Goal: Task Accomplishment & Management: Manage account settings

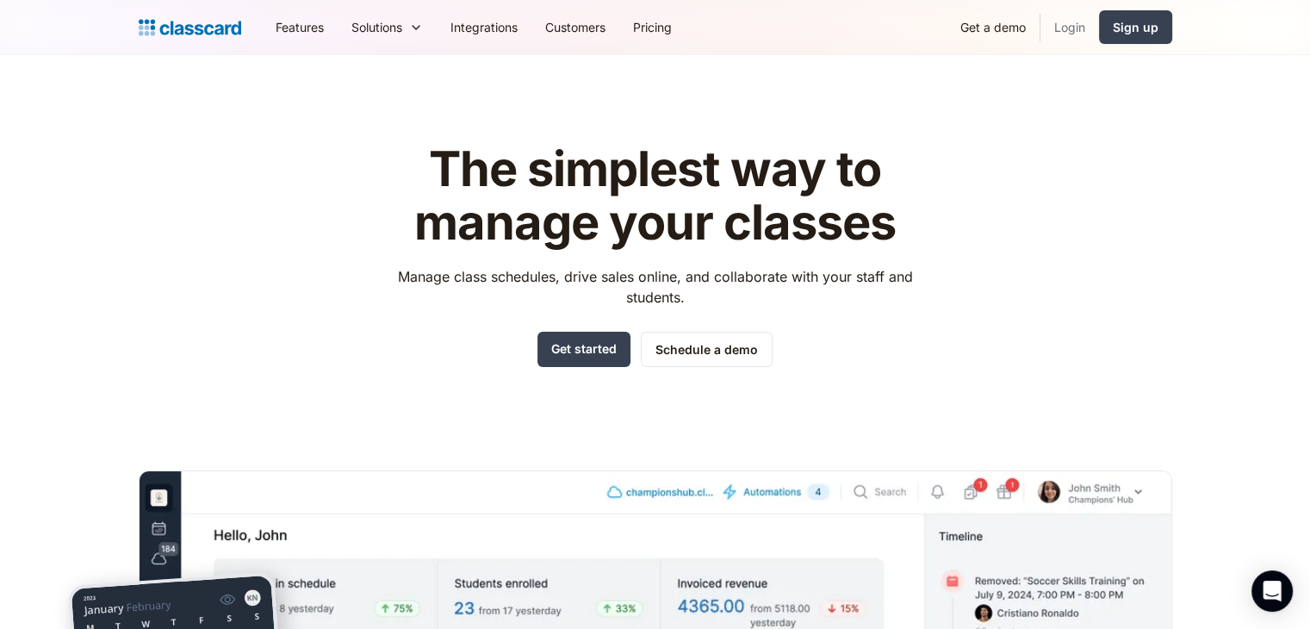
click at [660, 28] on link "Login" at bounding box center [1069, 27] width 59 height 39
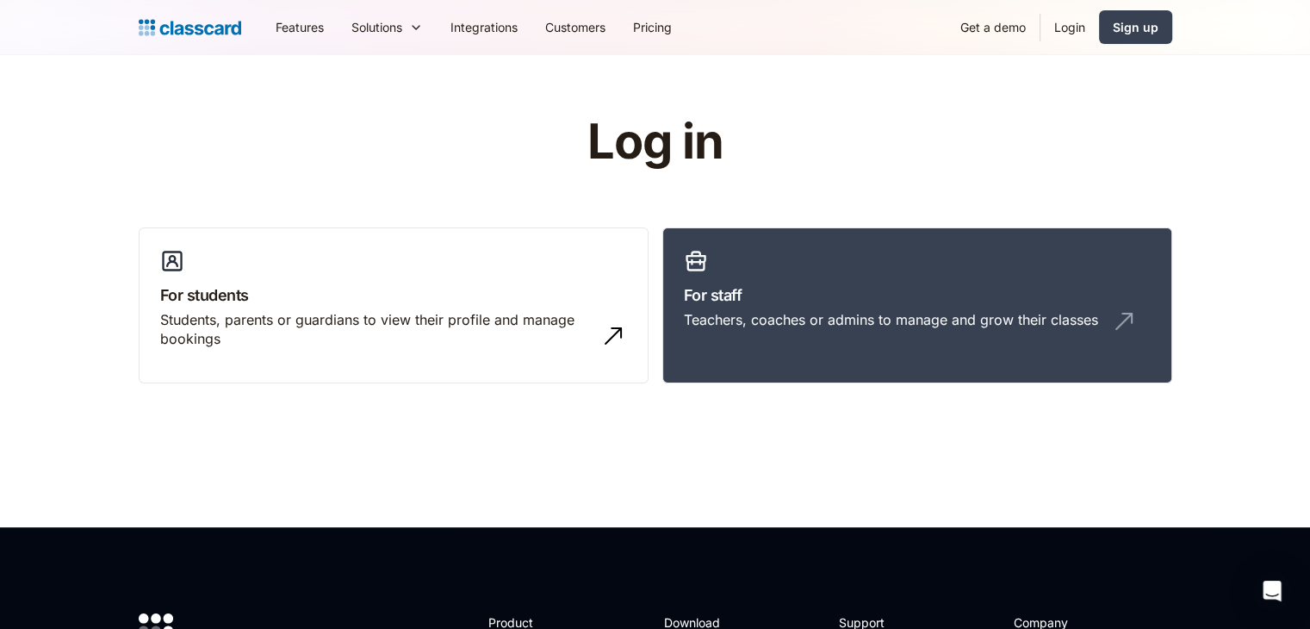
click at [803, 277] on link "For staff Teachers, coaches or admins to manage and grow their classes" at bounding box center [917, 305] width 510 height 157
